Goal: Find specific page/section: Find specific page/section

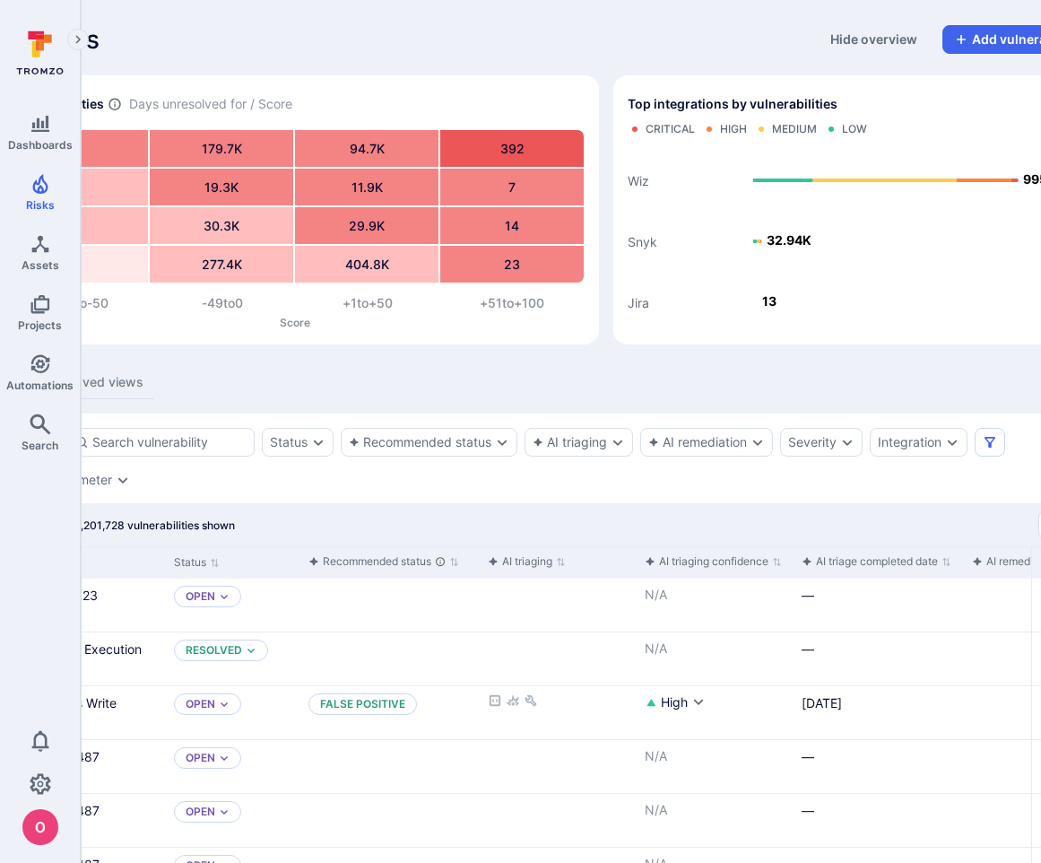
scroll to position [0, 250]
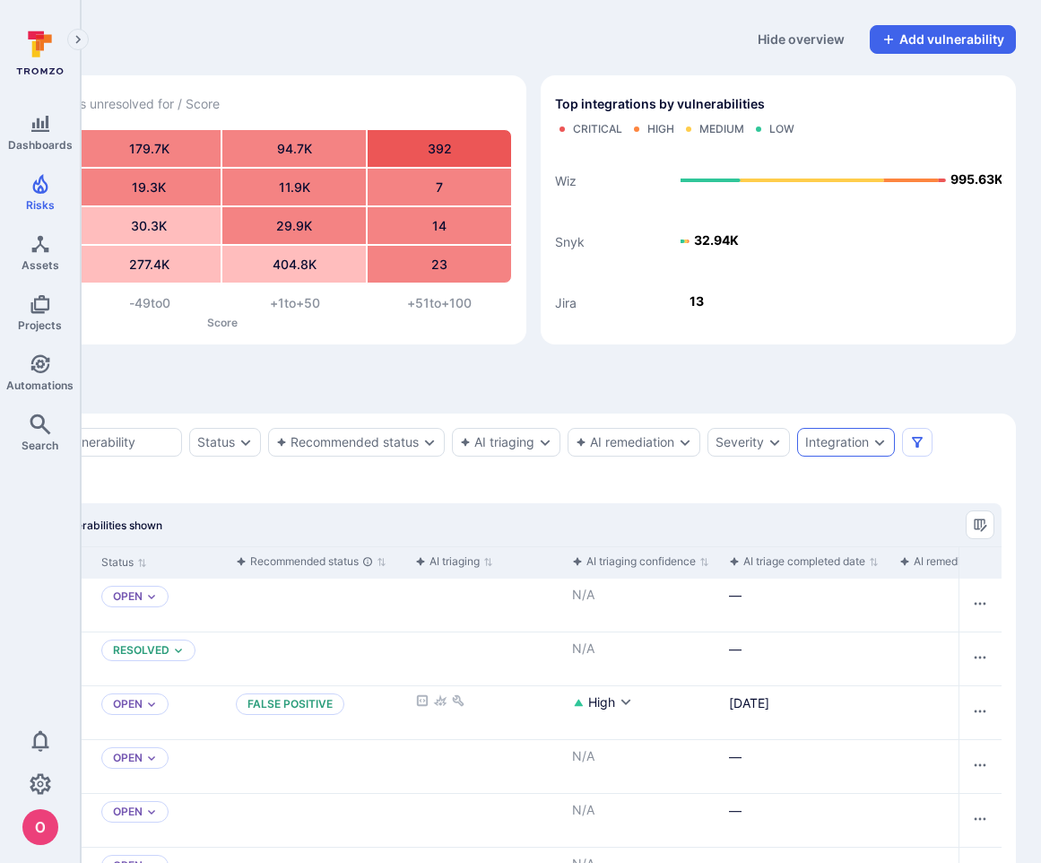
click at [880, 443] on icon "Expand dropdown" at bounding box center [880, 442] width 14 height 14
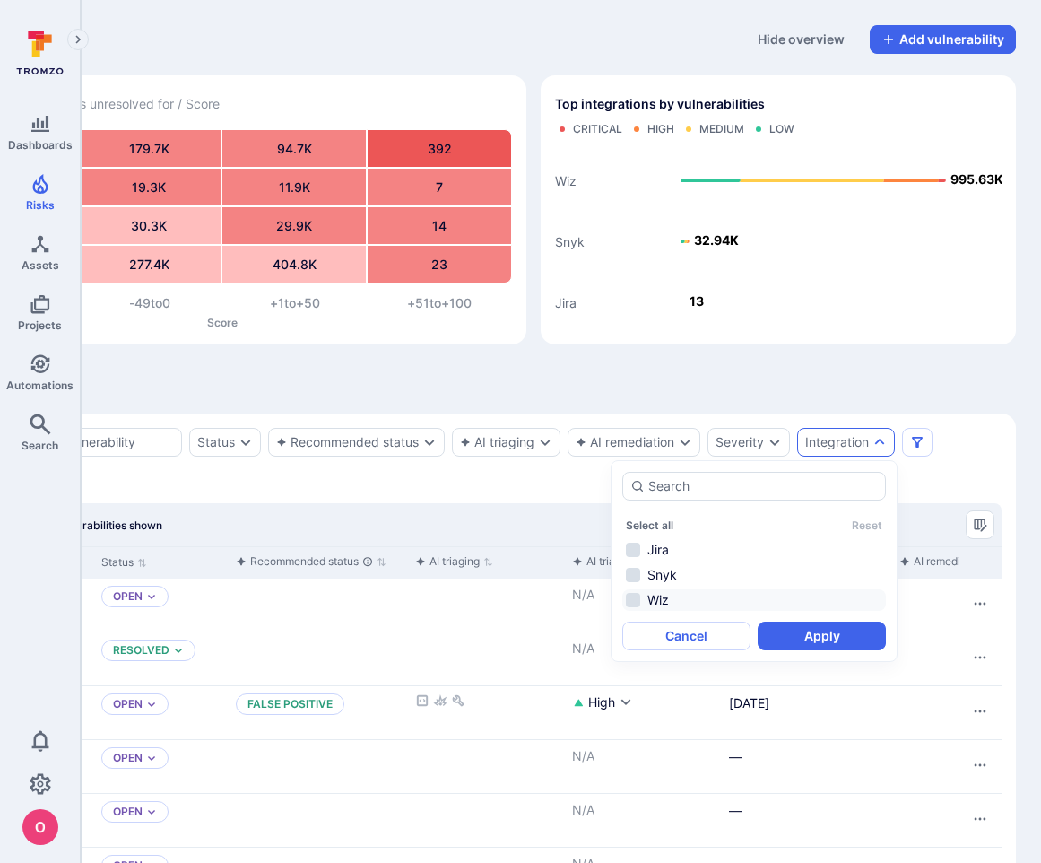
click at [630, 596] on li "Wiz" at bounding box center [754, 600] width 264 height 22
click at [830, 634] on button "Apply" at bounding box center [822, 635] width 128 height 29
